Goal: Submit feedback/report problem

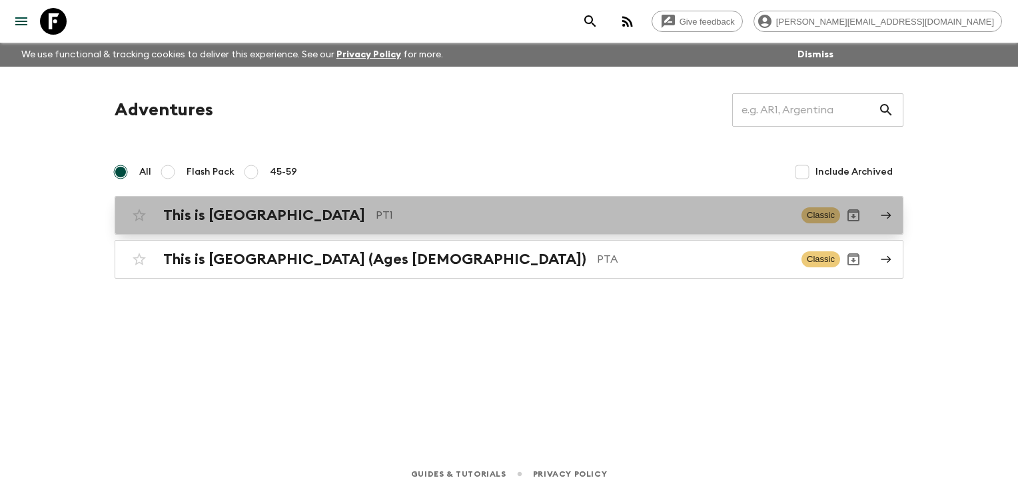
click at [380, 212] on p "PT1" at bounding box center [583, 215] width 415 height 16
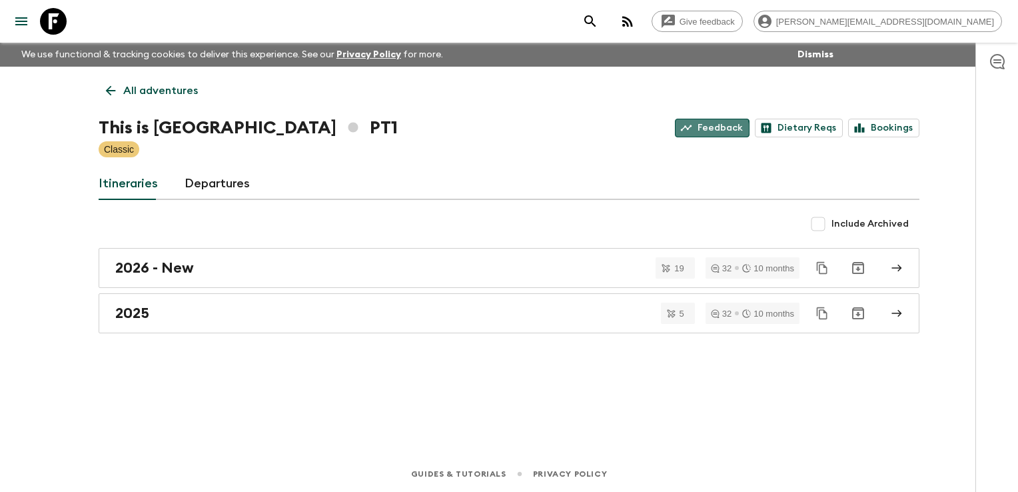
click at [700, 133] on link "Feedback" at bounding box center [712, 128] width 75 height 19
